Goal: Transaction & Acquisition: Purchase product/service

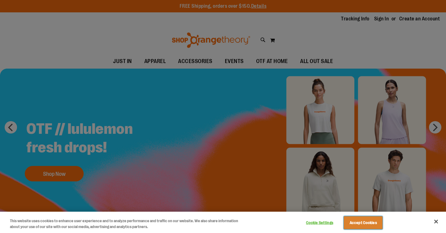
click at [354, 227] on button "Accept Cookies" at bounding box center [363, 223] width 39 height 13
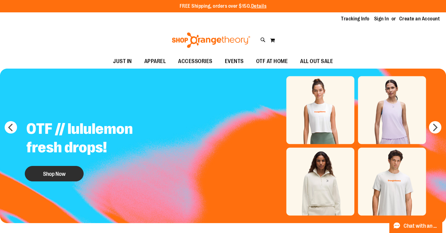
click at [58, 175] on button "Shop Now" at bounding box center [54, 173] width 59 height 15
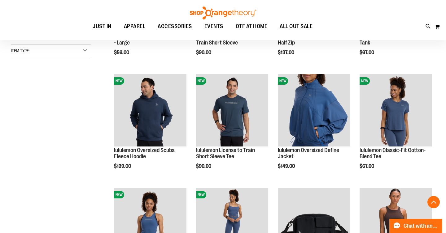
scroll to position [175, 0]
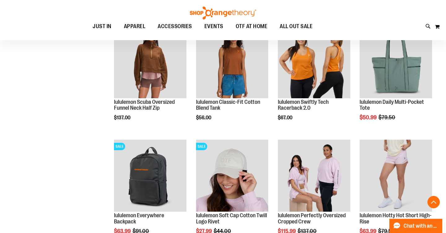
scroll to position [483, 0]
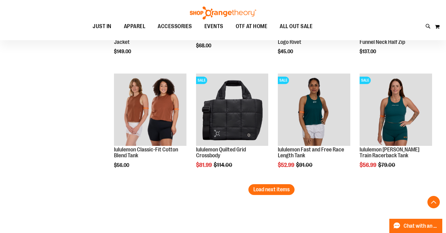
scroll to position [964, 0]
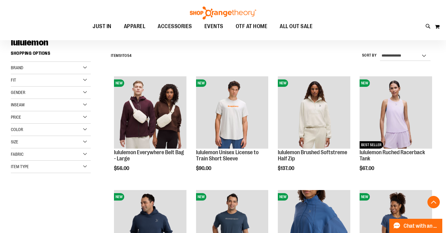
scroll to position [36, 0]
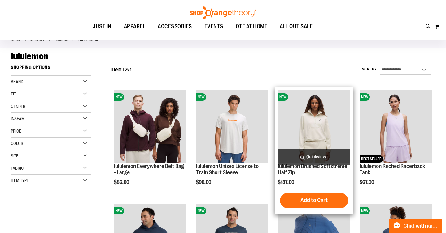
click at [314, 156] on span "Quickview" at bounding box center [314, 157] width 72 height 16
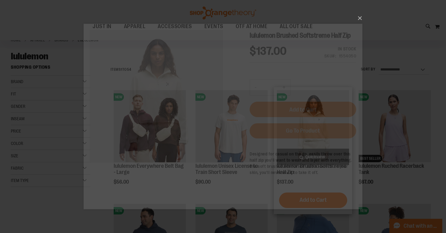
scroll to position [0, 0]
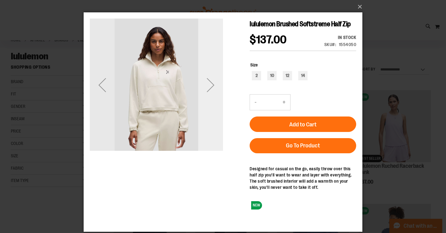
click at [209, 83] on div "Next" at bounding box center [210, 85] width 25 height 25
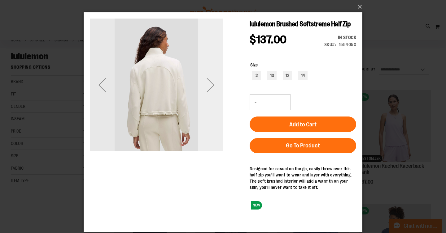
click at [209, 83] on div "Next" at bounding box center [210, 85] width 25 height 25
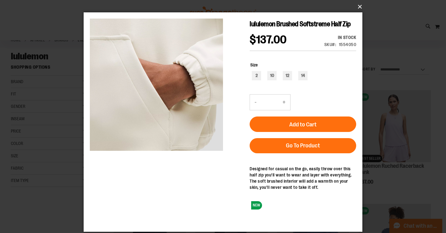
click at [358, 7] on button "×" at bounding box center [224, 7] width 279 height 14
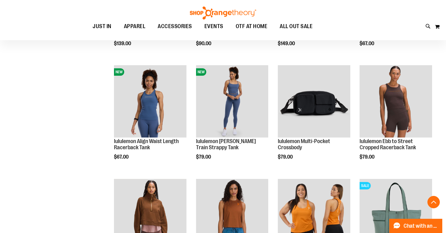
scroll to position [293, 0]
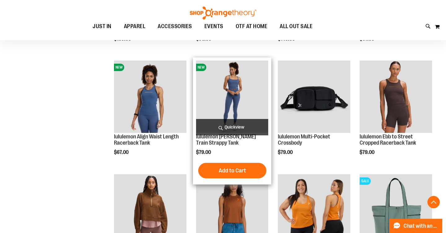
click at [233, 121] on span "Quickview" at bounding box center [232, 127] width 72 height 16
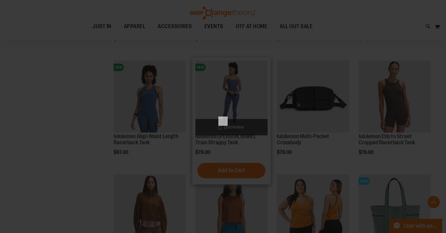
scroll to position [0, 0]
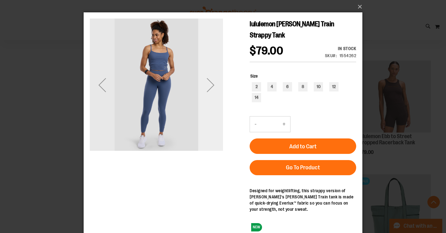
click at [213, 81] on div "Next" at bounding box center [210, 85] width 25 height 25
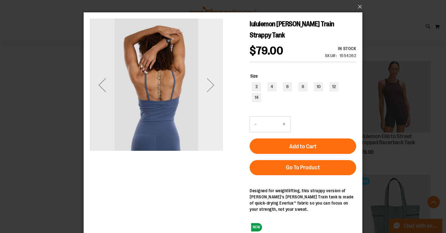
click at [213, 81] on div "Next" at bounding box center [210, 85] width 25 height 25
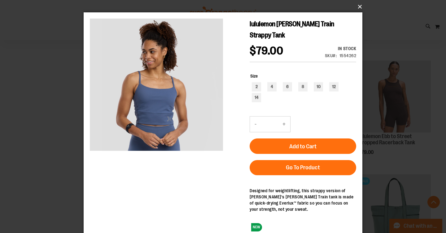
click at [359, 7] on button "×" at bounding box center [224, 7] width 279 height 14
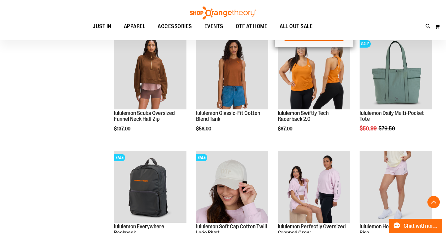
scroll to position [432, 0]
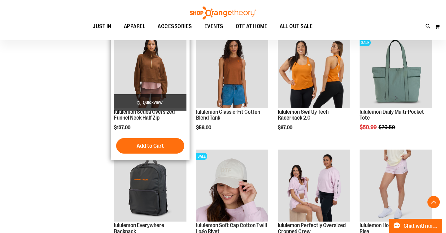
click at [159, 102] on span "Quickview" at bounding box center [150, 102] width 72 height 16
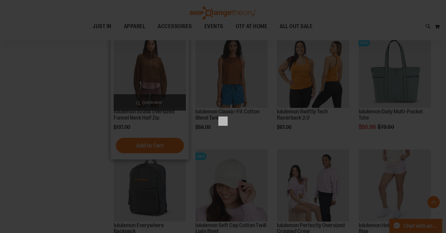
scroll to position [0, 0]
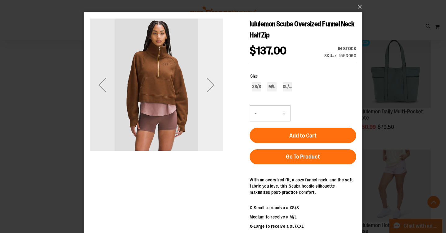
click at [208, 88] on div "Next" at bounding box center [210, 85] width 25 height 25
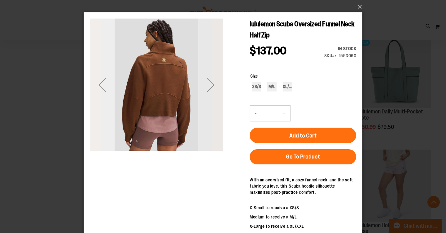
click at [101, 85] on div "Previous" at bounding box center [102, 85] width 25 height 25
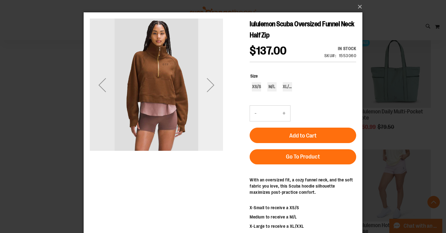
click at [213, 80] on div "Next" at bounding box center [210, 85] width 25 height 25
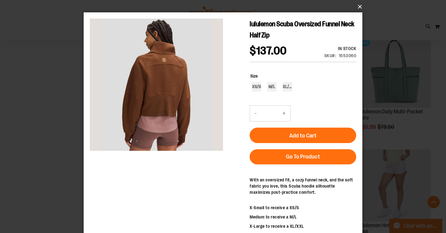
click at [359, 5] on button "×" at bounding box center [224, 7] width 279 height 14
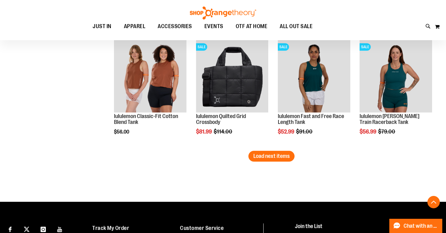
scroll to position [996, 0]
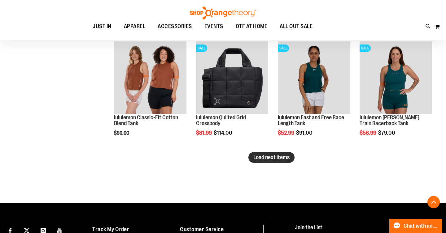
click at [269, 157] on span "Load next items" at bounding box center [271, 157] width 36 height 6
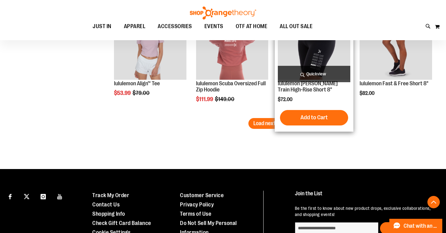
scroll to position [1371, 0]
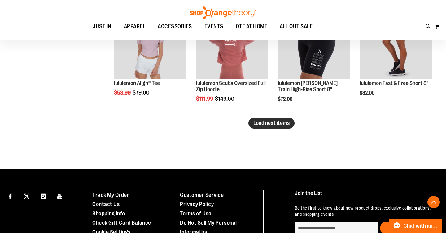
click at [260, 122] on span "Load next items" at bounding box center [271, 123] width 36 height 6
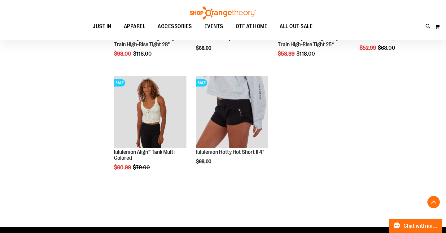
scroll to position [1532, 0]
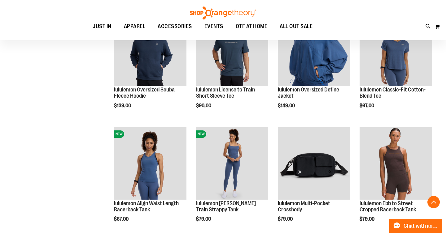
scroll to position [91, 0]
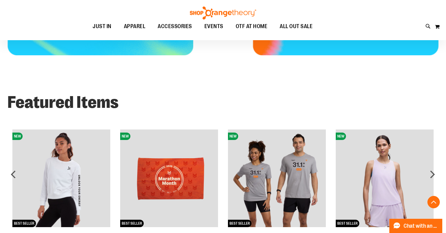
scroll to position [411, 0]
